Goal: Information Seeking & Learning: Check status

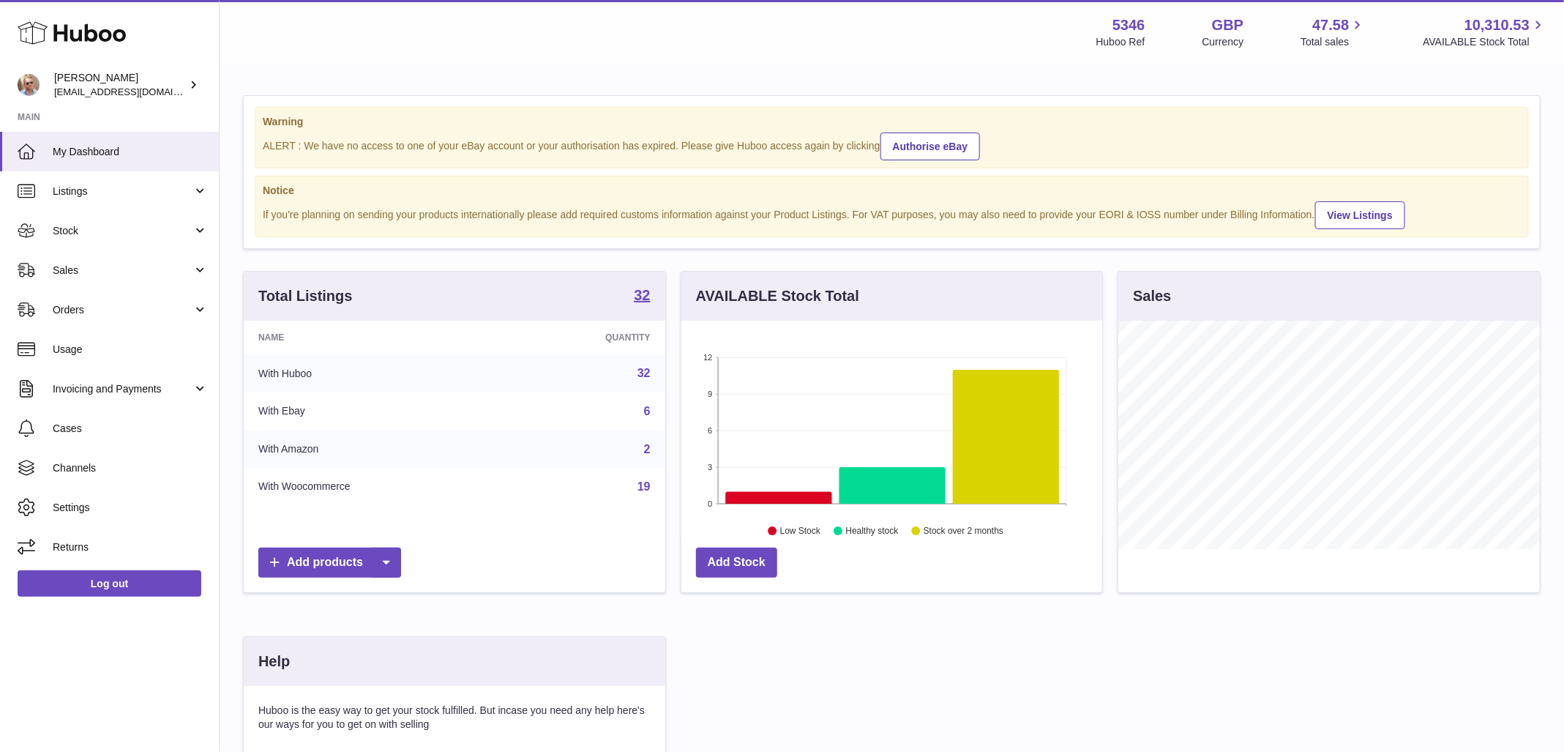
scroll to position [228, 422]
click at [64, 264] on span "Sales" at bounding box center [123, 270] width 140 height 14
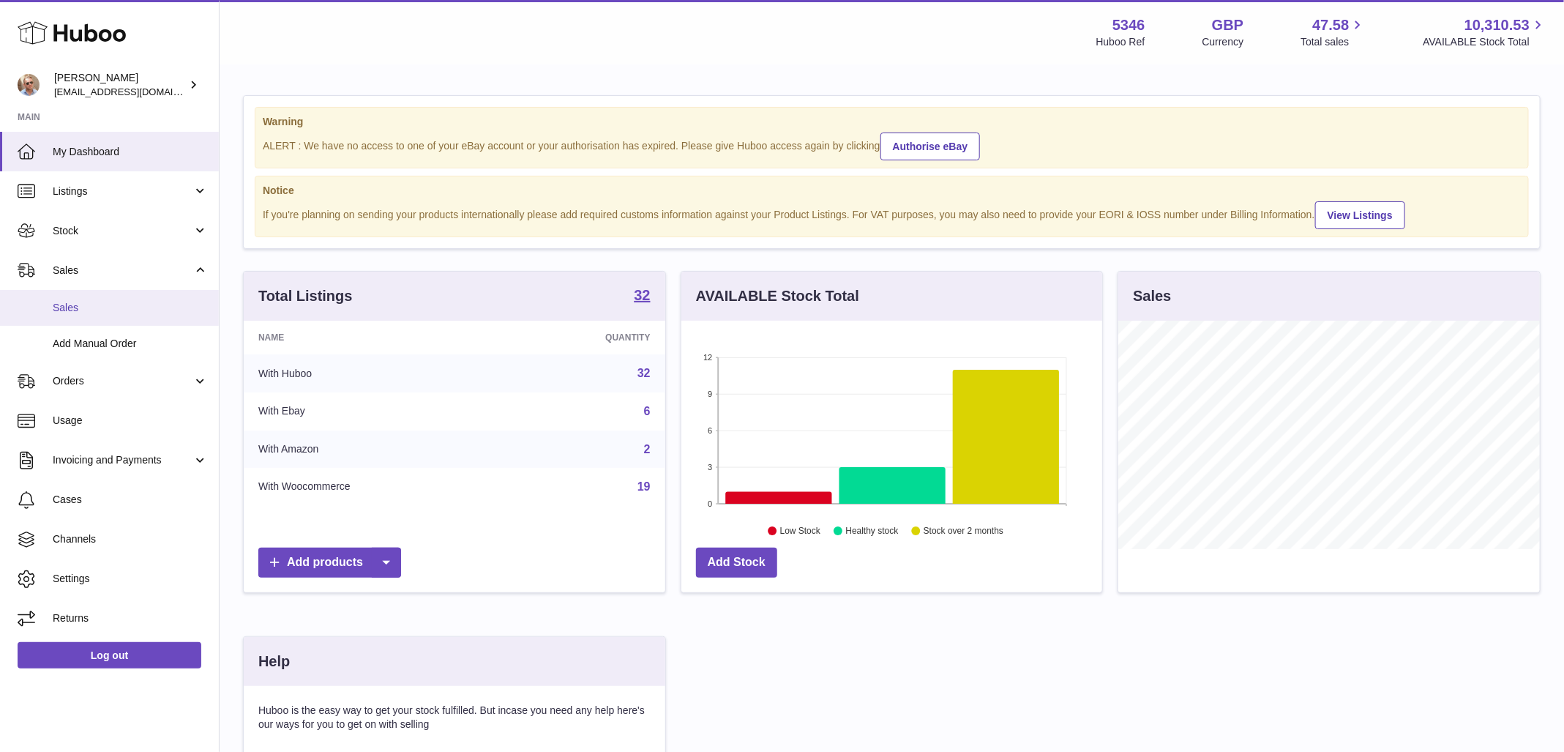
click at [78, 295] on link "Sales" at bounding box center [109, 308] width 219 height 36
click at [91, 311] on span "Sales" at bounding box center [130, 308] width 155 height 14
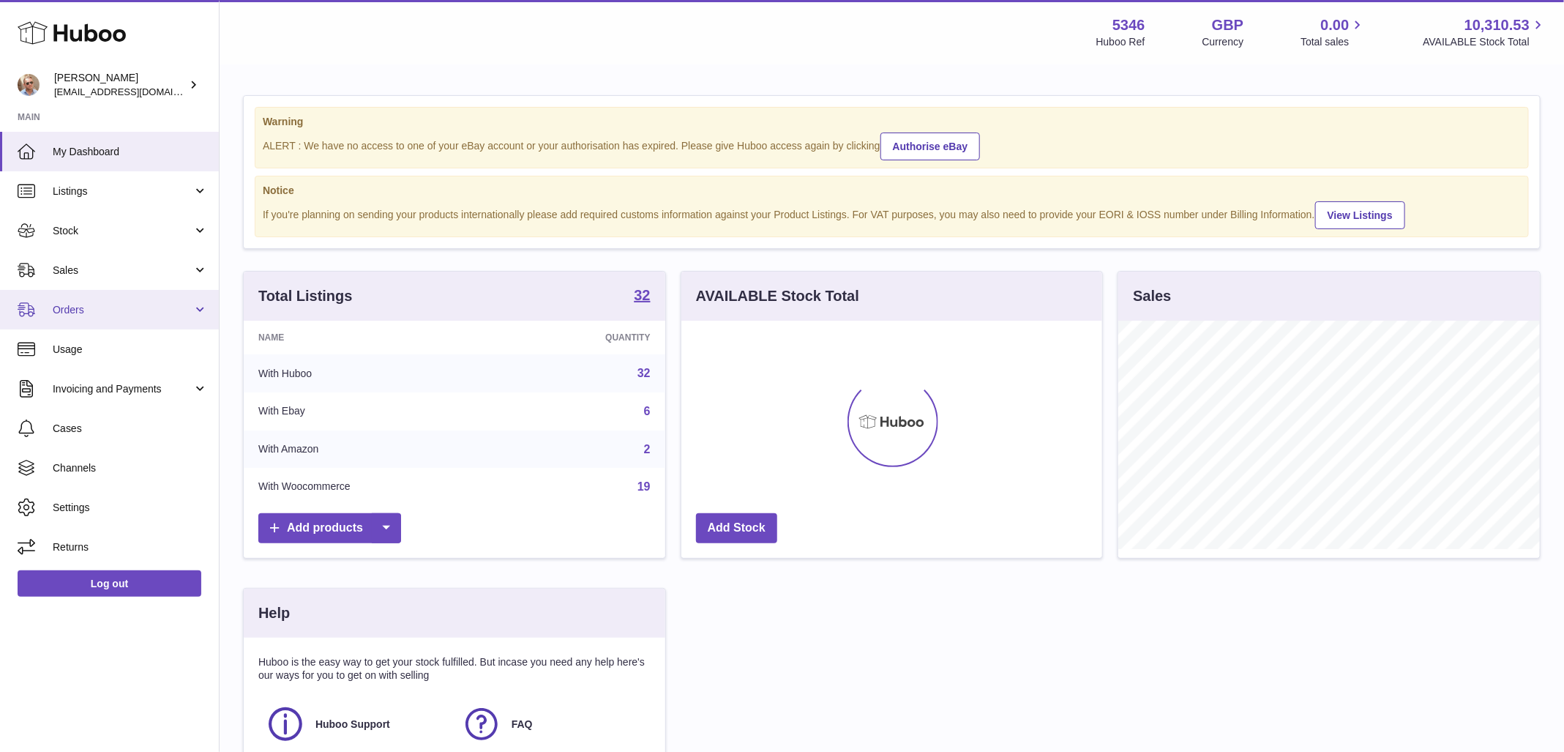
scroll to position [228, 422]
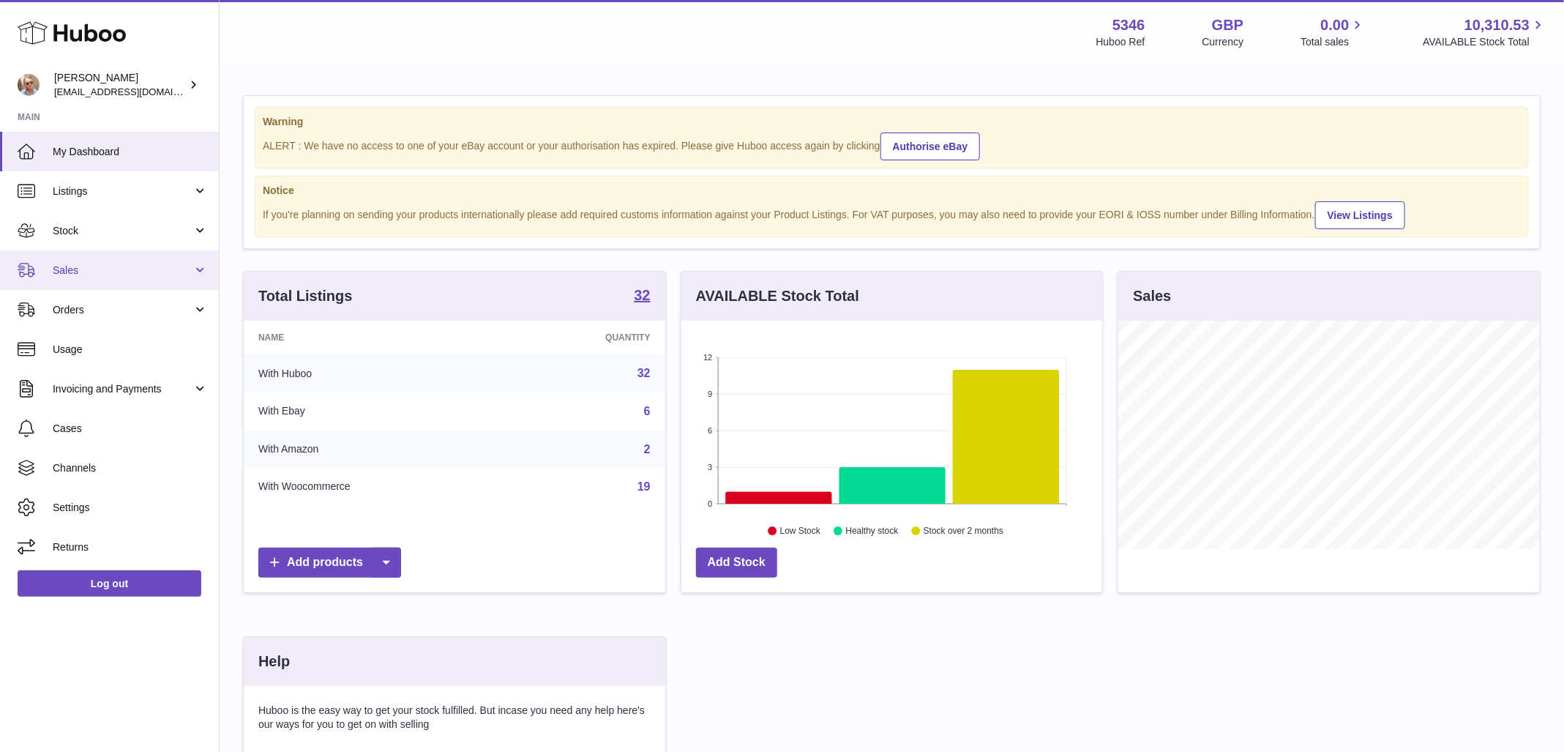
click at [114, 285] on link "Sales" at bounding box center [109, 270] width 219 height 40
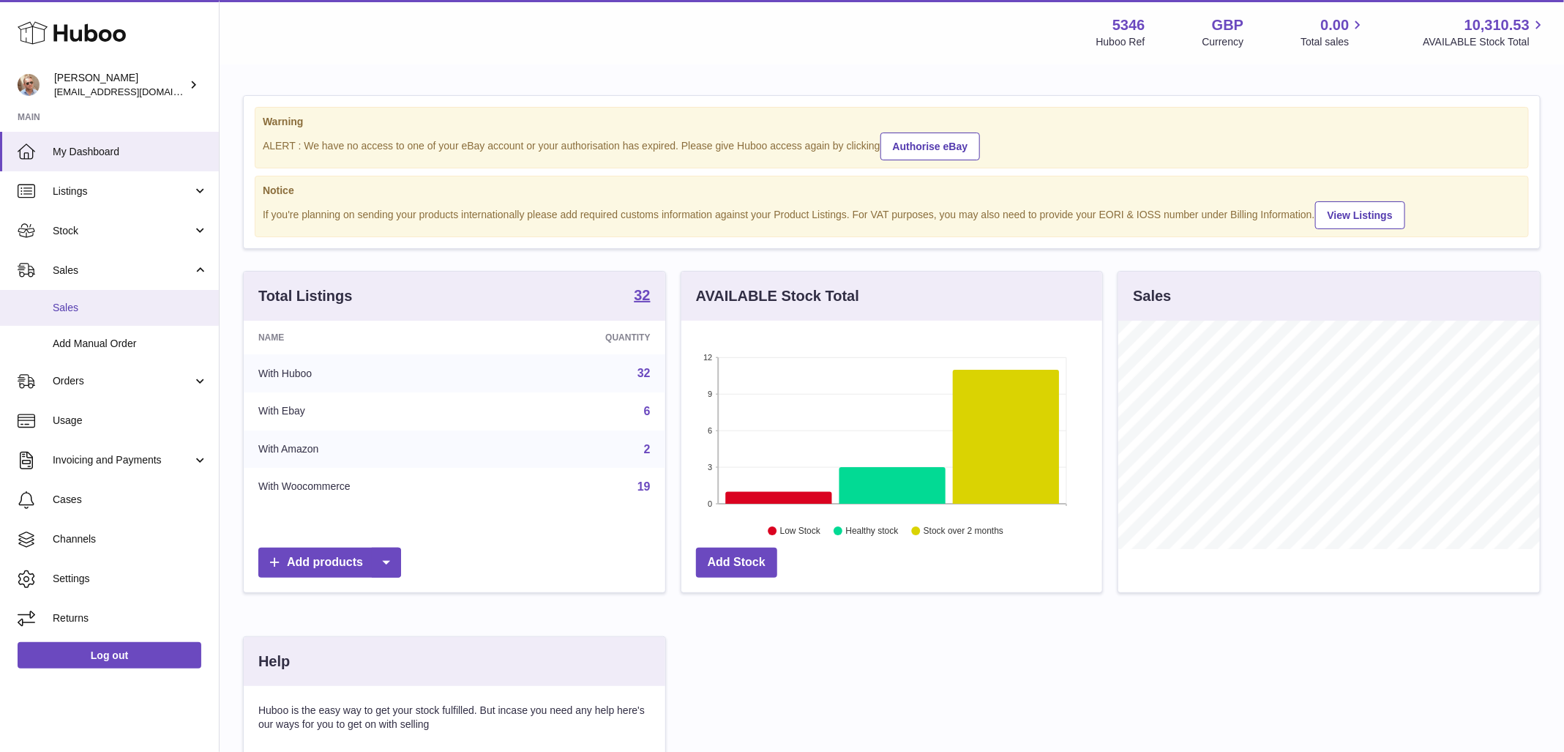
click at [108, 305] on span "Sales" at bounding box center [130, 308] width 155 height 14
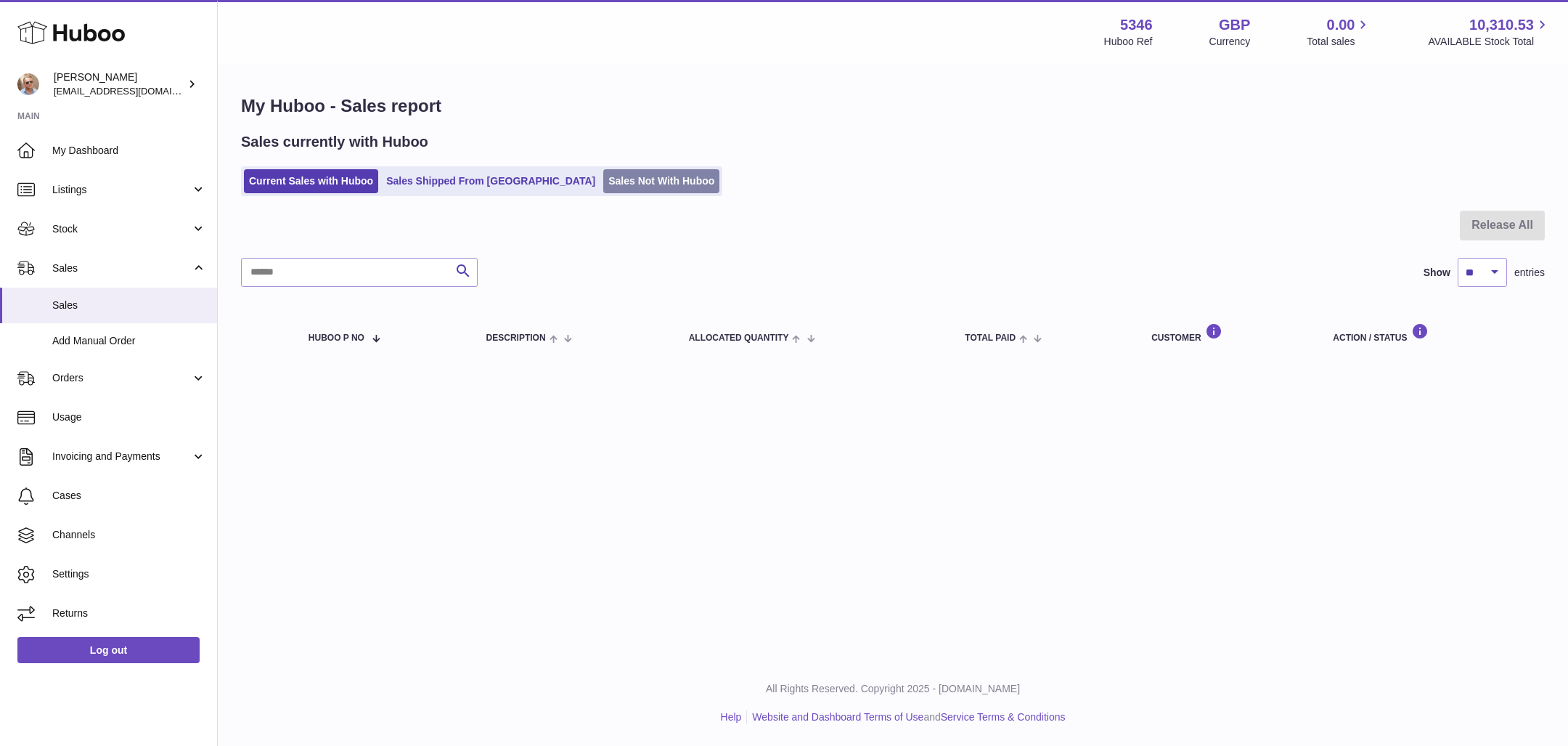
click at [603, 181] on link "Sales Not With Huboo" at bounding box center [661, 182] width 116 height 24
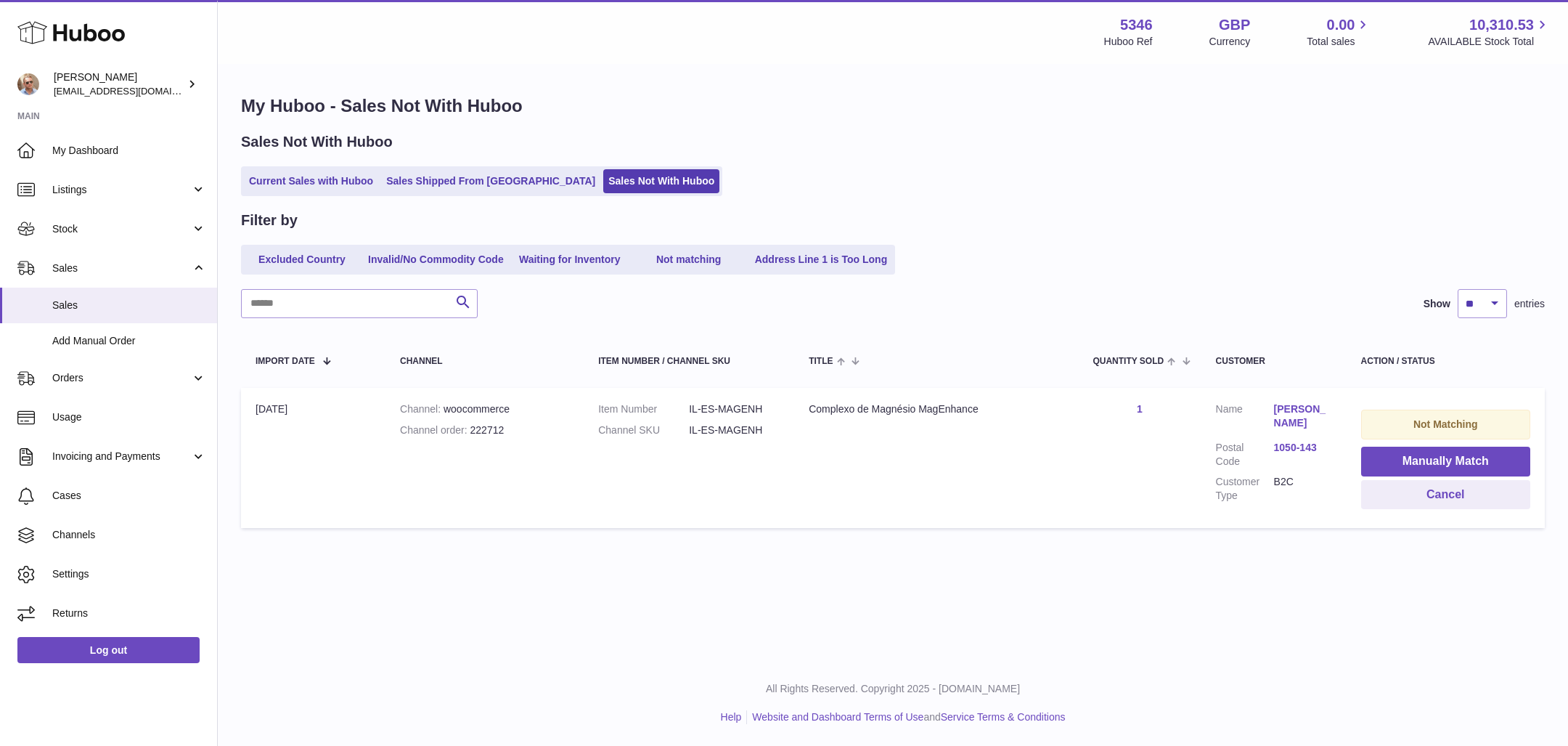
click at [1295, 405] on link "Aaron Evans" at bounding box center [1302, 416] width 59 height 28
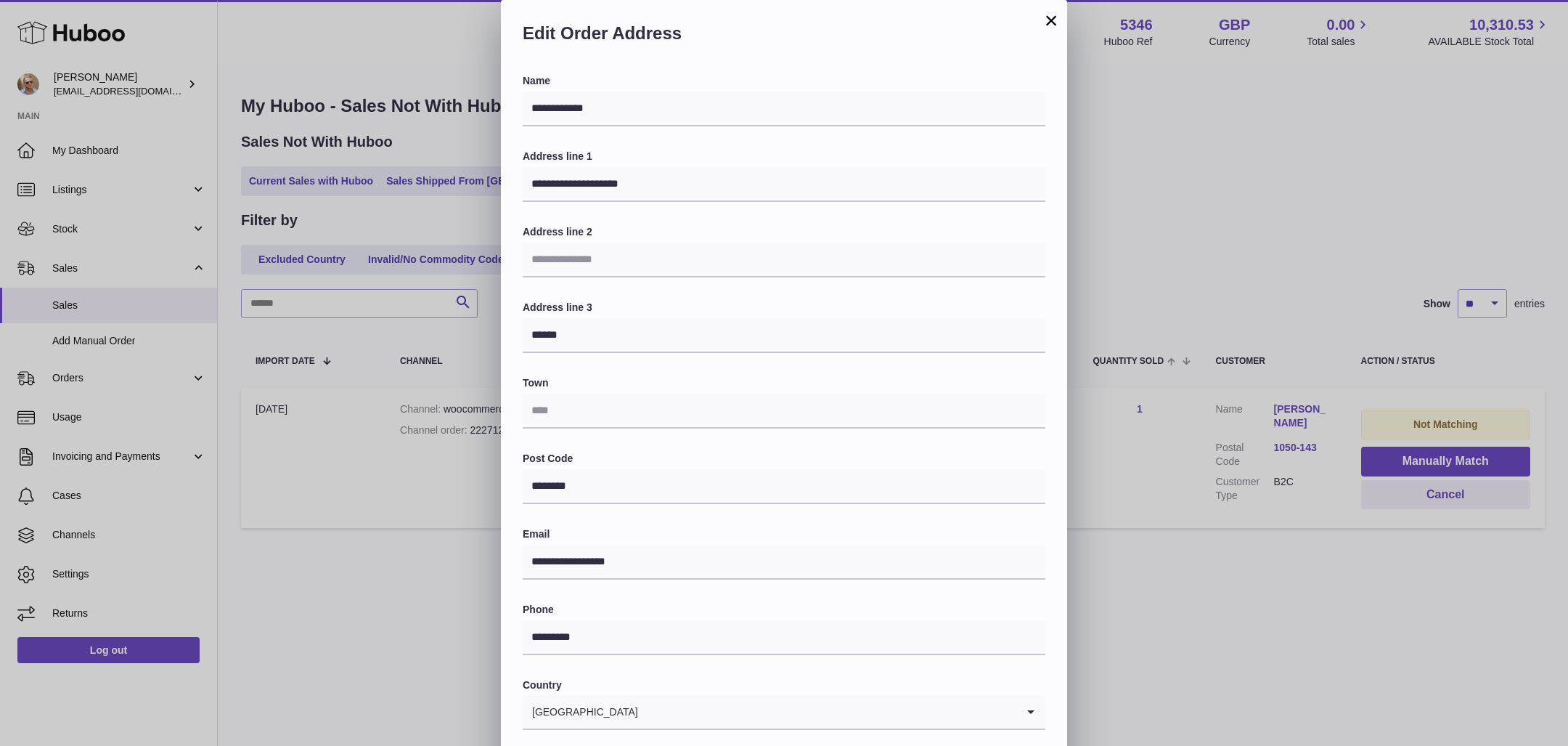
click at [1054, 19] on button "×" at bounding box center [1051, 21] width 18 height 18
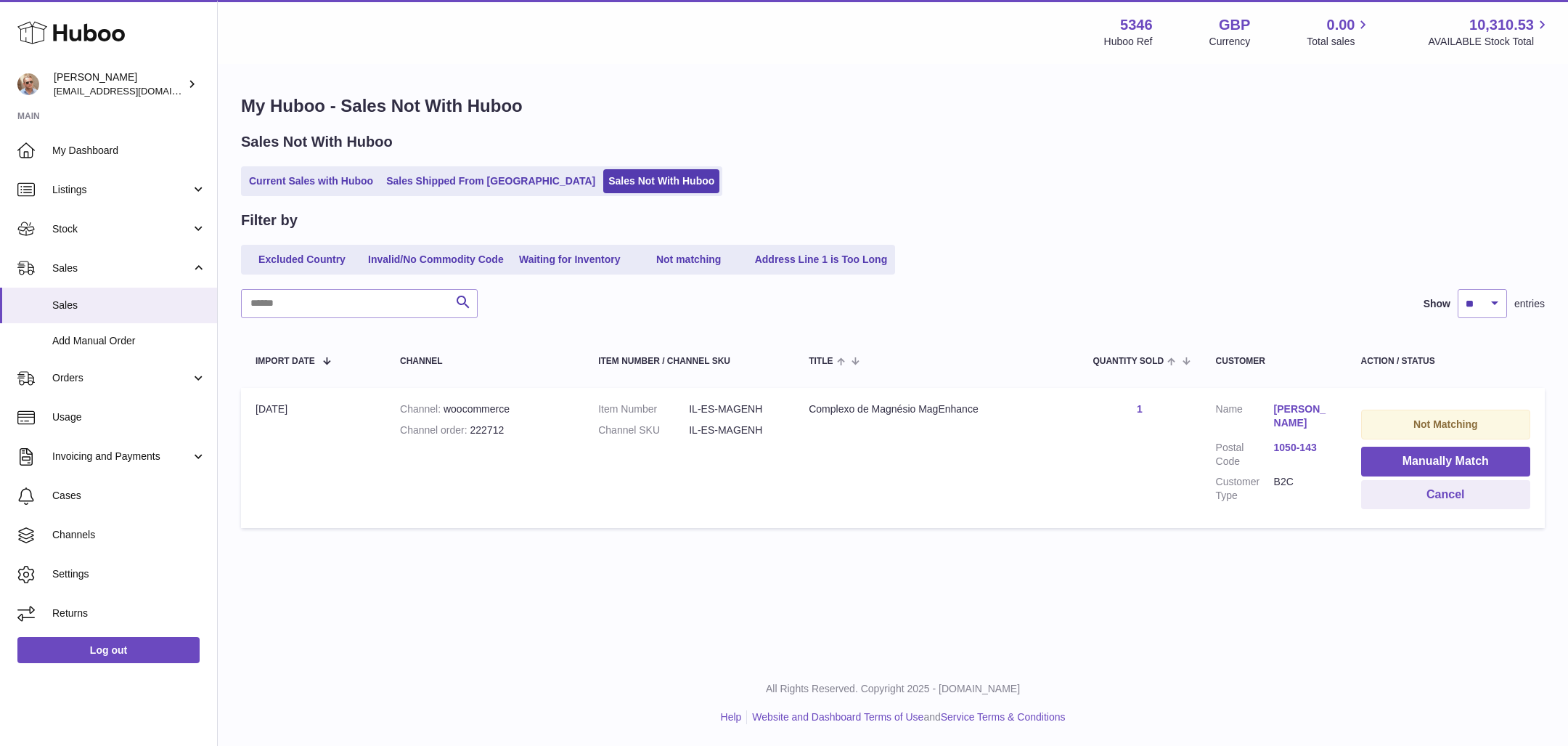
click at [1187, 180] on div "Current Sales with Huboo Sales Shipped From Huboo Sales Not With Huboo" at bounding box center [893, 182] width 1303 height 30
click at [1095, 241] on div "Filter by Excluded Country Invalid/No Commodity Code Waiting for Inventory Not …" at bounding box center [893, 242] width 1303 height 63
click at [986, 584] on div "Menu Huboo 5346 Huboo Ref GBP Currency 0.00 Total sales 10,310.53 AVAILABLE Sto…" at bounding box center [893, 329] width 1350 height 660
click at [1262, 206] on div "My Huboo - Sales Not With Huboo Sales Not With Huboo Current Sales with Huboo S…" at bounding box center [893, 314] width 1350 height 499
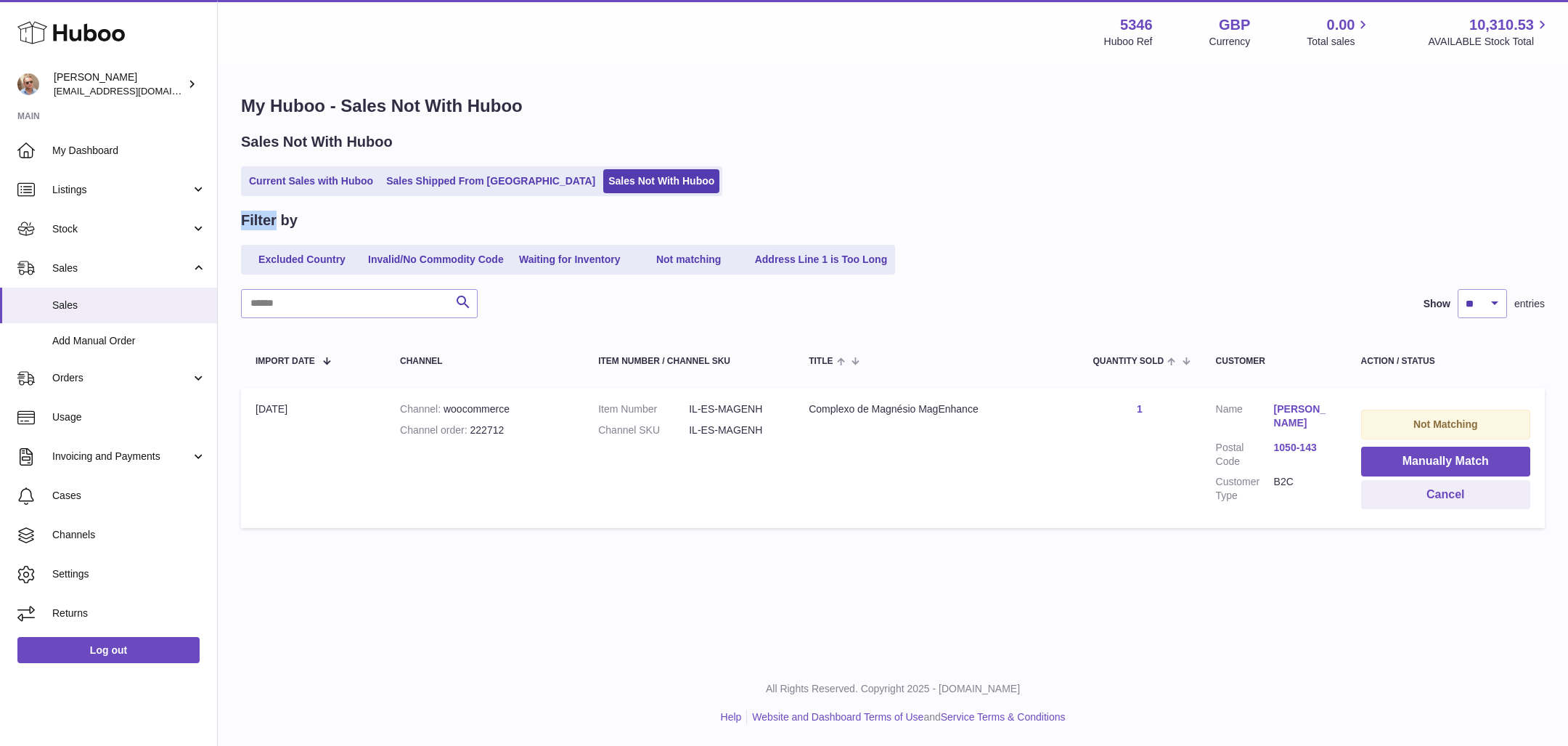
click at [1262, 206] on div "My Huboo - Sales Not With Huboo Sales Not With Huboo Current Sales with Huboo S…" at bounding box center [893, 314] width 1350 height 499
click at [1157, 148] on div "Sales Not With Huboo" at bounding box center [893, 142] width 1303 height 20
click at [1250, 217] on div "Filter by" at bounding box center [893, 220] width 1303 height 20
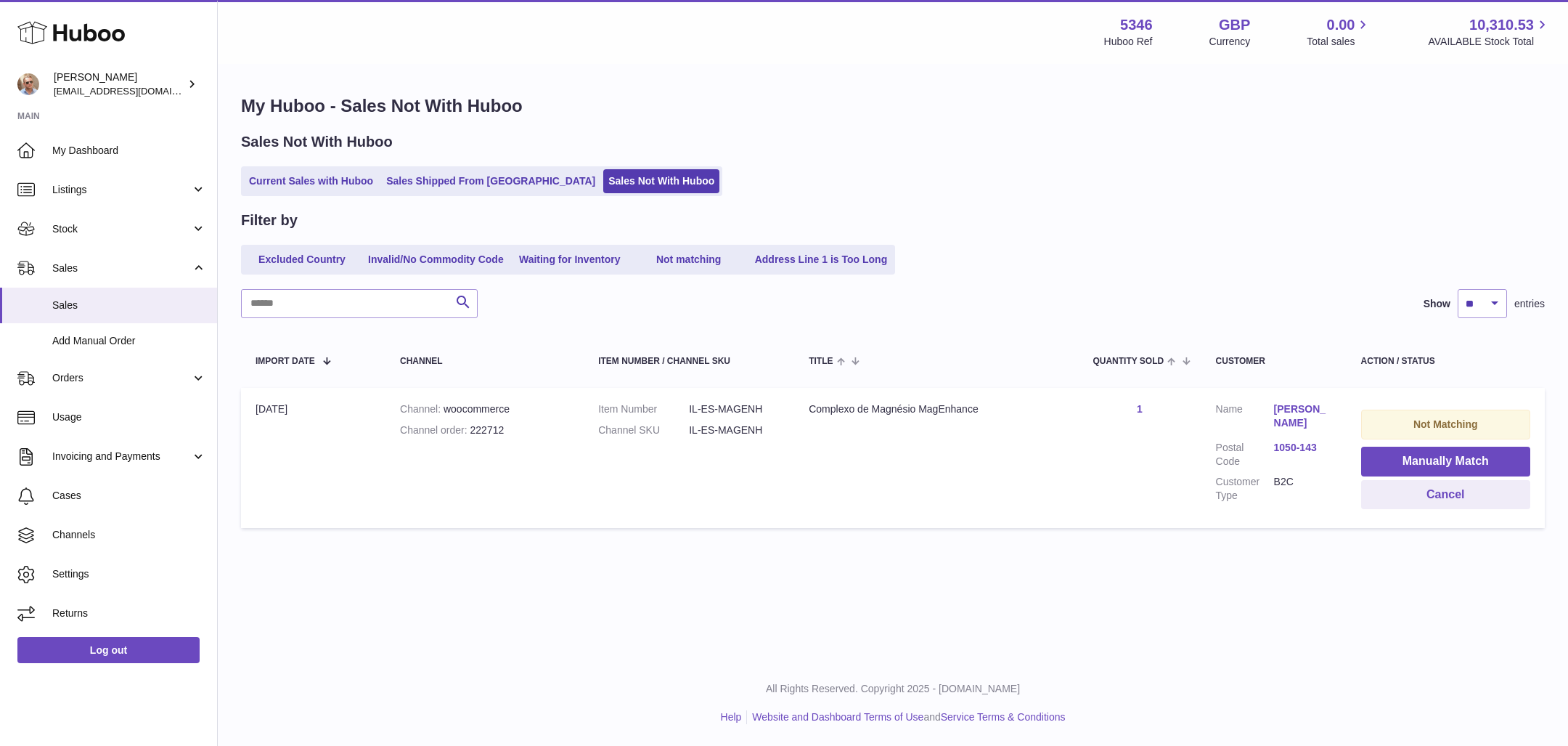
click at [884, 617] on div "Menu Huboo 5346 Huboo Ref GBP Currency 0.00 Total sales 10,310.53 AVAILABLE Sto…" at bounding box center [893, 329] width 1350 height 660
click at [1091, 234] on div "Filter by Excluded Country Invalid/No Commodity Code Waiting for Inventory Not …" at bounding box center [893, 242] width 1303 height 63
